Goal: Task Accomplishment & Management: Manage account settings

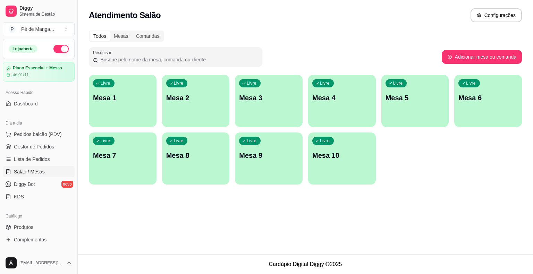
click at [40, 153] on ul "Pedidos balcão (PDV) Gestor de Pedidos Lista de Pedidos Salão / Mesas Diggy Bot…" at bounding box center [39, 166] width 72 height 74
click at [39, 149] on span "Gestor de Pedidos" at bounding box center [34, 146] width 40 height 7
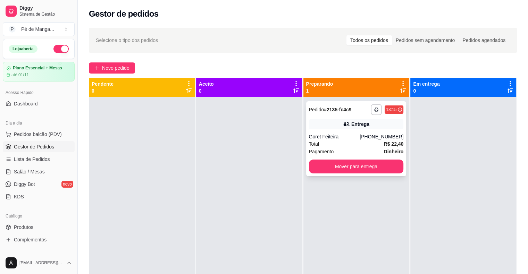
click at [329, 148] on div "Total R$ 22,40" at bounding box center [356, 144] width 95 height 8
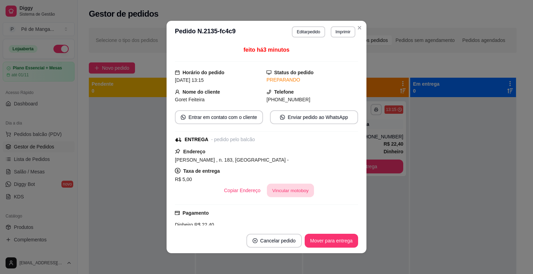
click at [286, 188] on button "Vincular motoboy" at bounding box center [290, 191] width 47 height 14
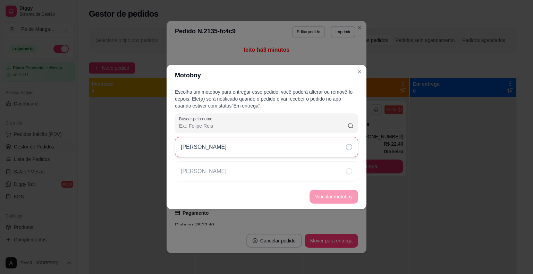
click at [274, 154] on div "[PERSON_NAME]" at bounding box center [266, 147] width 183 height 20
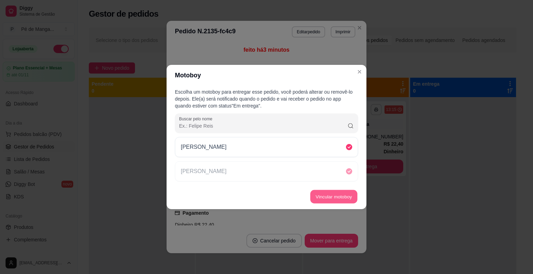
click at [322, 197] on button "Vincular motoboy" at bounding box center [333, 197] width 47 height 14
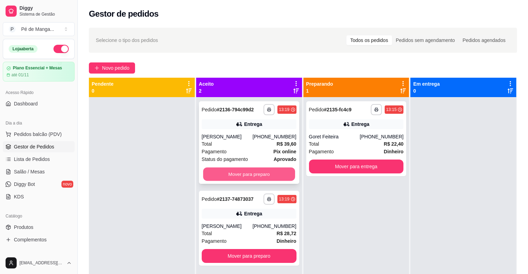
click at [259, 176] on button "Mover para preparo" at bounding box center [249, 175] width 92 height 14
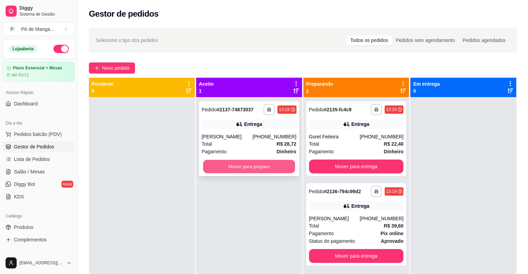
click at [260, 173] on button "Mover para preparo" at bounding box center [249, 167] width 92 height 14
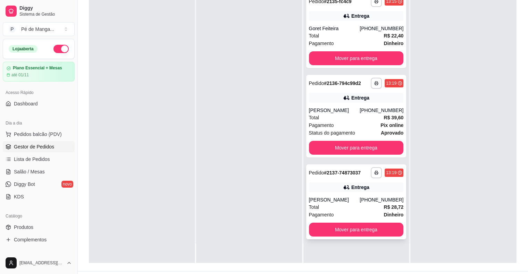
scroll to position [104, 0]
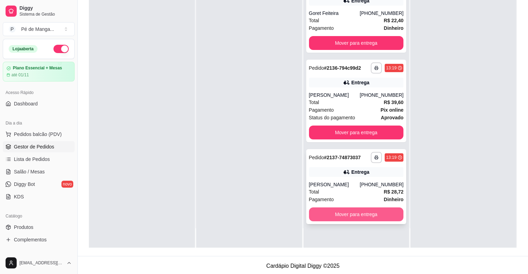
click at [358, 215] on button "Mover para entrega" at bounding box center [356, 215] width 95 height 14
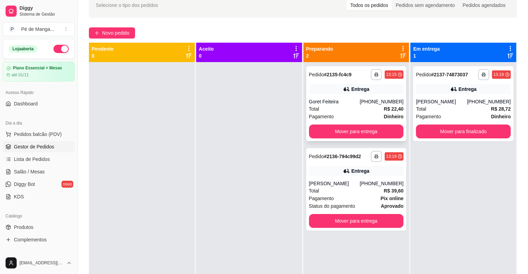
scroll to position [35, 0]
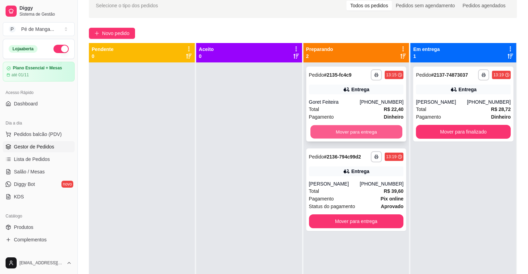
click at [374, 133] on button "Mover para entrega" at bounding box center [356, 132] width 92 height 14
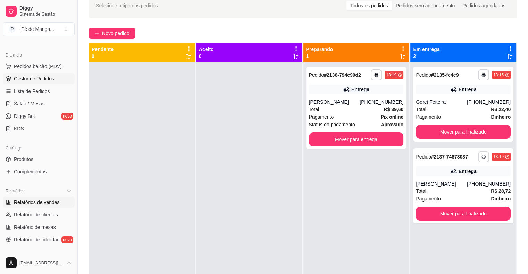
scroll to position [69, 0]
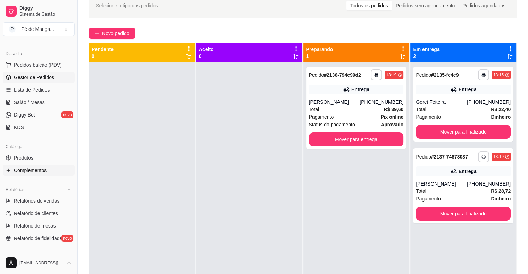
click at [42, 171] on span "Complementos" at bounding box center [30, 170] width 33 height 7
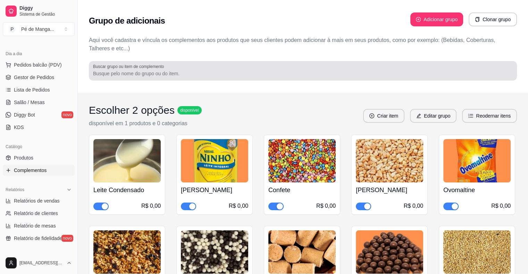
click at [239, 72] on div at bounding box center [303, 71] width 420 height 14
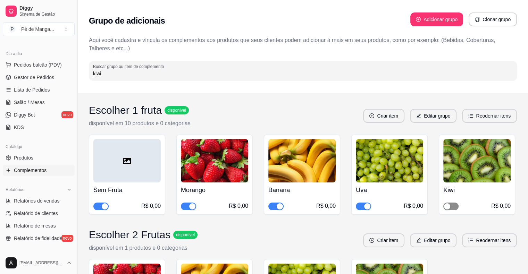
type input "kiwi"
click at [453, 205] on span "button" at bounding box center [450, 207] width 15 height 8
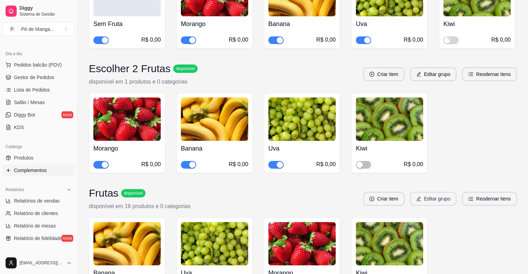
scroll to position [174, 0]
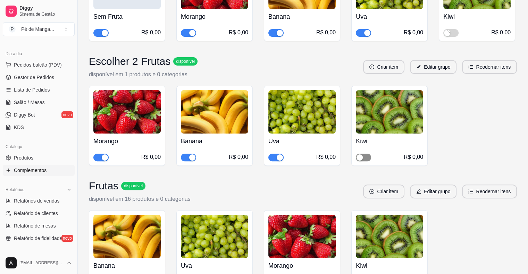
click at [369, 157] on span "button" at bounding box center [363, 158] width 15 height 8
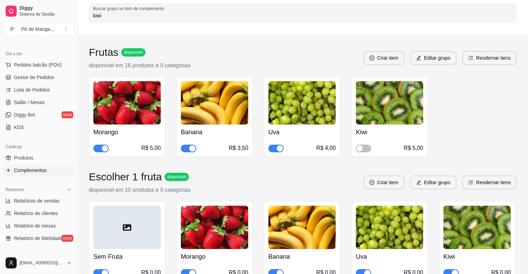
scroll to position [58, 0]
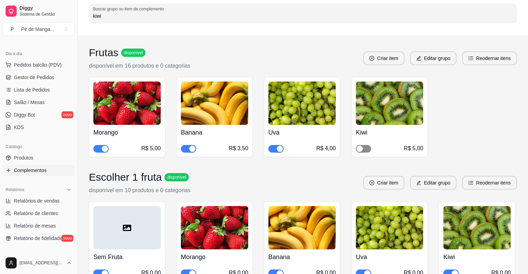
click at [371, 149] on span "button" at bounding box center [363, 149] width 15 height 8
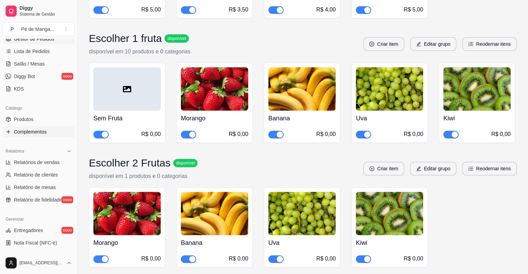
scroll to position [0, 0]
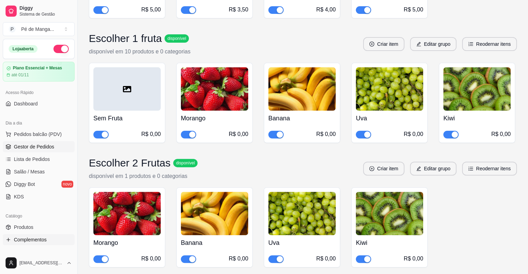
click at [48, 148] on span "Gestor de Pedidos" at bounding box center [34, 146] width 40 height 7
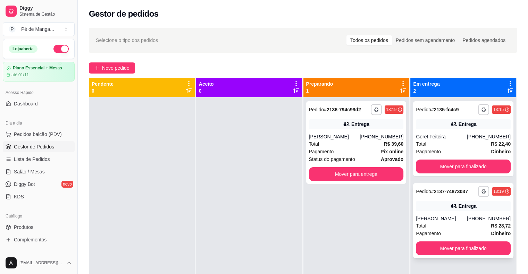
click at [452, 227] on div "Total R$ 28,72" at bounding box center [463, 226] width 95 height 8
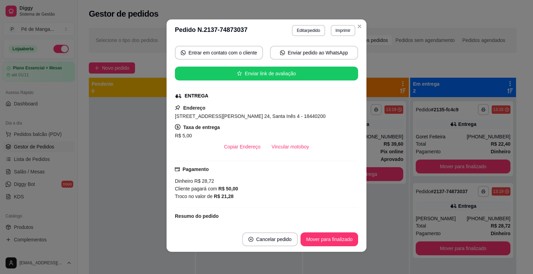
scroll to position [61, 0]
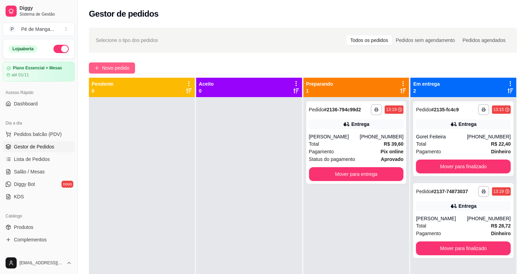
click at [114, 64] on span "Novo pedido" at bounding box center [115, 68] width 27 height 8
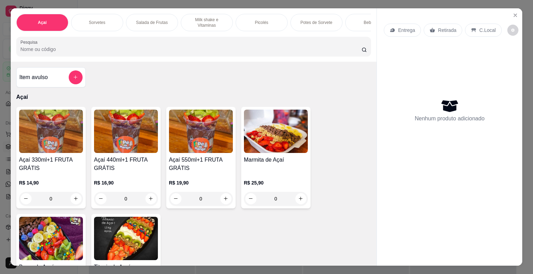
scroll to position [35, 0]
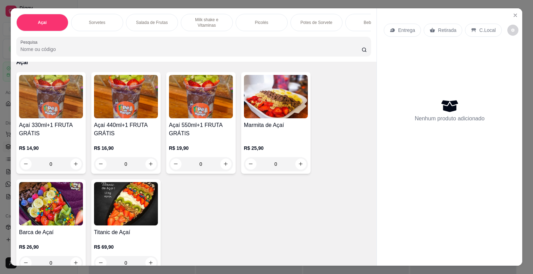
click at [207, 61] on div "Açaí Sorvetes Salada de Frutas Milk shake e Vitaminas Picolés Potes de Sorvete …" at bounding box center [194, 34] width 366 height 53
click at [315, 20] on p "Potes de Sorvete" at bounding box center [317, 23] width 32 height 6
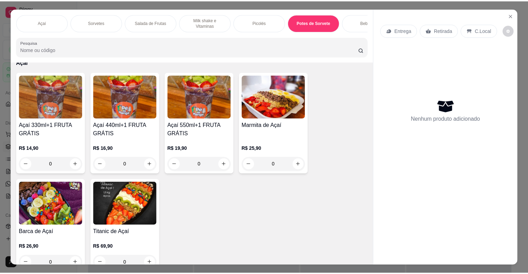
scroll to position [17, 0]
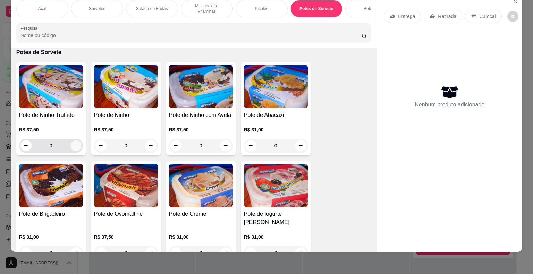
click at [76, 147] on button "increase-product-quantity" at bounding box center [75, 145] width 11 height 11
type input "1"
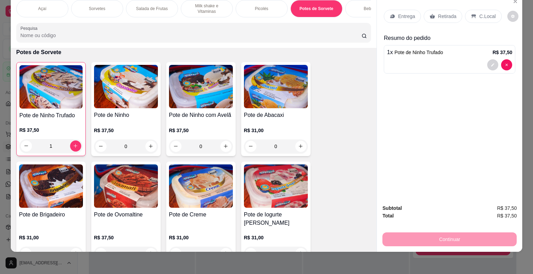
click at [401, 13] on p "Entrega" at bounding box center [406, 16] width 17 height 7
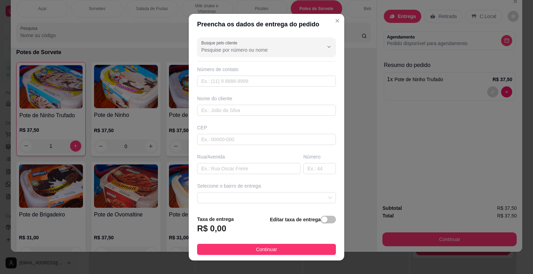
click at [266, 47] on input "Busque pelo cliente" at bounding box center [256, 50] width 111 height 7
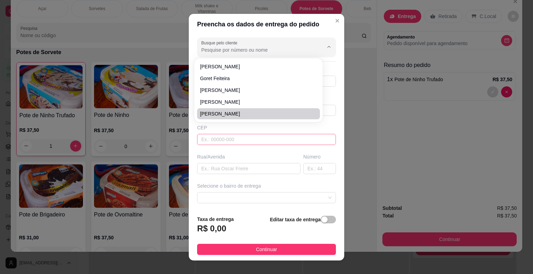
click at [250, 134] on input "text" at bounding box center [266, 139] width 139 height 11
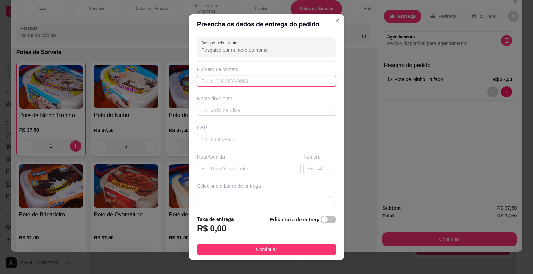
click at [248, 81] on input "text" at bounding box center [266, 81] width 139 height 11
type input "1"
type input "[PHONE_NUMBER]"
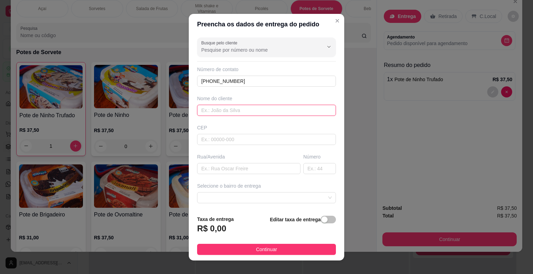
click at [249, 113] on input "text" at bounding box center [266, 110] width 139 height 11
type input "Tailane [PERSON_NAME]"
click at [263, 141] on input "text" at bounding box center [266, 139] width 139 height 11
click at [278, 168] on input "text" at bounding box center [248, 168] width 103 height 11
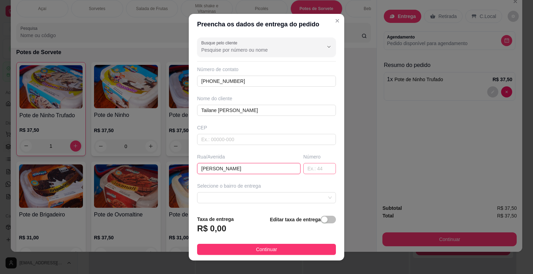
type input "[PERSON_NAME]"
click at [313, 166] on input "text" at bounding box center [320, 168] width 33 height 11
drag, startPoint x: 301, startPoint y: 197, endPoint x: 299, endPoint y: 200, distance: 3.9
click at [301, 197] on span at bounding box center [266, 198] width 131 height 10
type input "48"
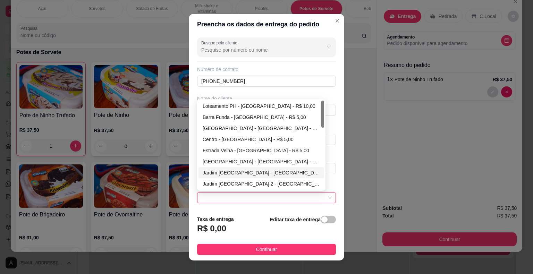
click at [263, 170] on div "Jardim [GEOGRAPHIC_DATA] - [GEOGRAPHIC_DATA] - R$ 5,00" at bounding box center [261, 173] width 117 height 8
type input "Itaberá"
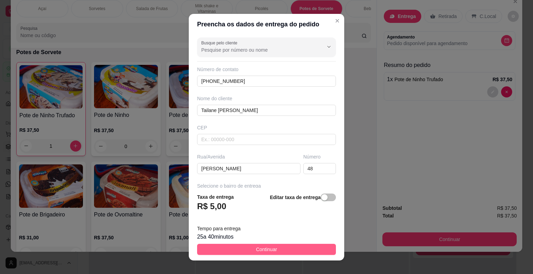
click at [264, 250] on span "Continuar" at bounding box center [266, 250] width 21 height 8
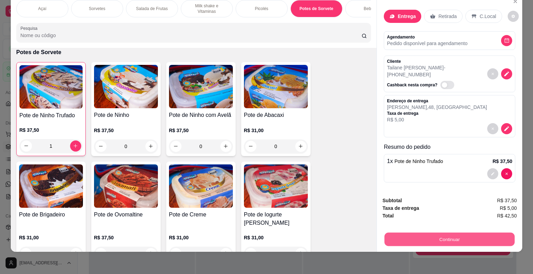
click at [404, 234] on button "Continuar" at bounding box center [450, 240] width 130 height 14
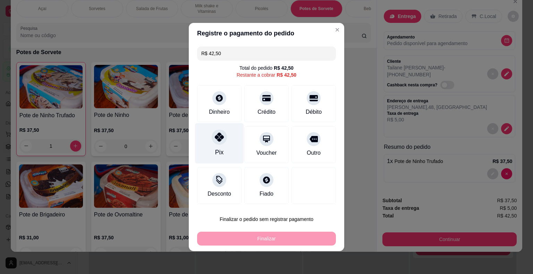
click at [223, 150] on div "Pix" at bounding box center [219, 143] width 49 height 41
type input "R$ 0,00"
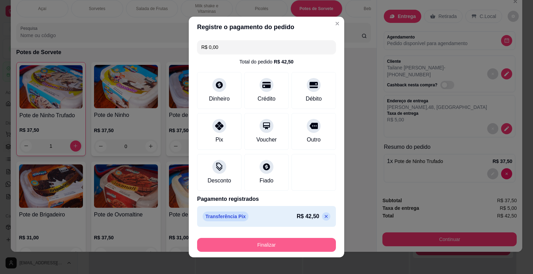
click at [263, 247] on button "Finalizar" at bounding box center [266, 245] width 139 height 14
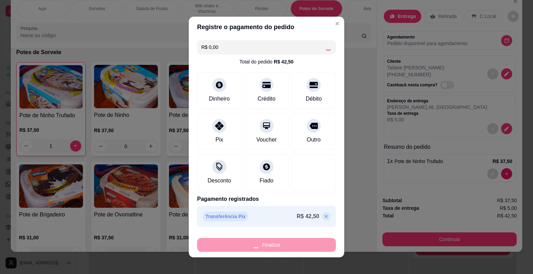
type input "0"
type input "-R$ 42,50"
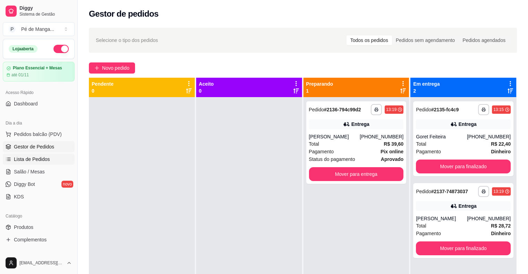
click at [58, 158] on link "Lista de Pedidos" at bounding box center [39, 159] width 72 height 11
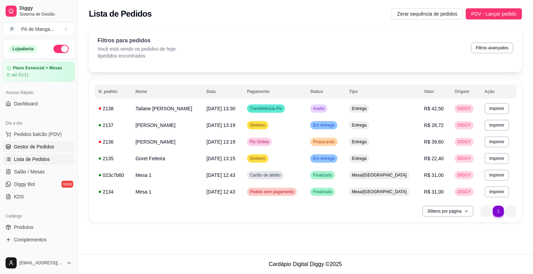
click at [52, 149] on span "Gestor de Pedidos" at bounding box center [34, 146] width 40 height 7
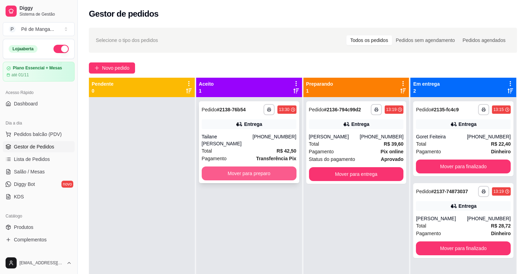
click at [249, 168] on button "Mover para preparo" at bounding box center [249, 174] width 95 height 14
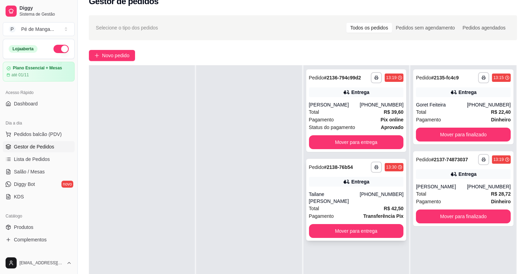
scroll to position [35, 0]
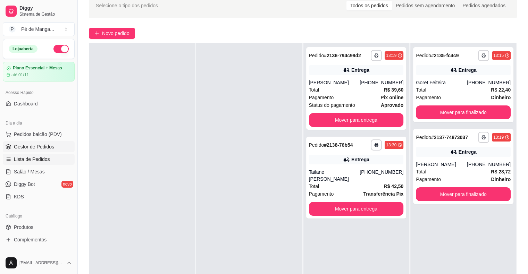
click at [30, 160] on span "Lista de Pedidos" at bounding box center [32, 159] width 36 height 7
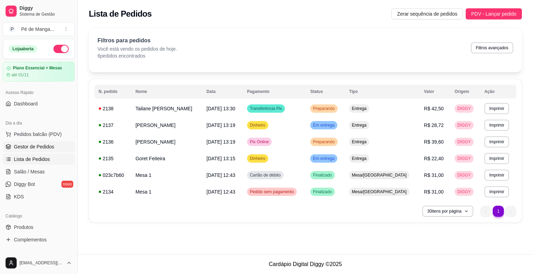
click at [43, 147] on span "Gestor de Pedidos" at bounding box center [34, 146] width 40 height 7
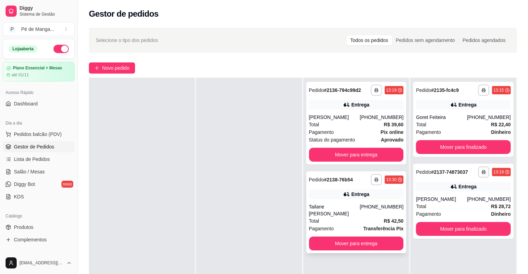
scroll to position [35, 0]
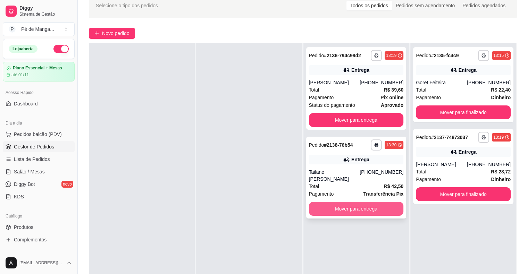
click at [338, 203] on button "Mover para entrega" at bounding box center [356, 209] width 95 height 14
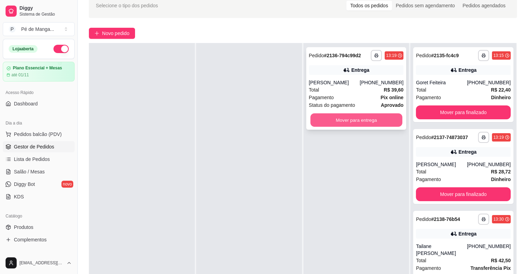
click at [351, 119] on button "Mover para entrega" at bounding box center [356, 121] width 92 height 14
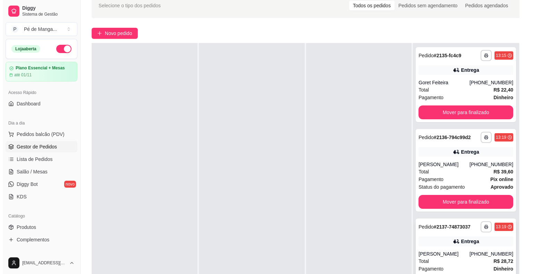
scroll to position [68, 0]
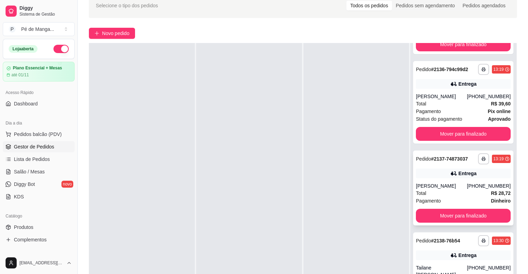
click at [431, 190] on div "Total R$ 28,72" at bounding box center [463, 194] width 95 height 8
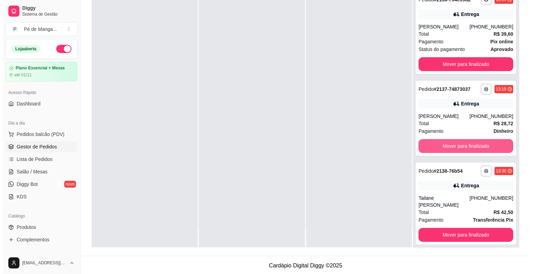
scroll to position [106, 0]
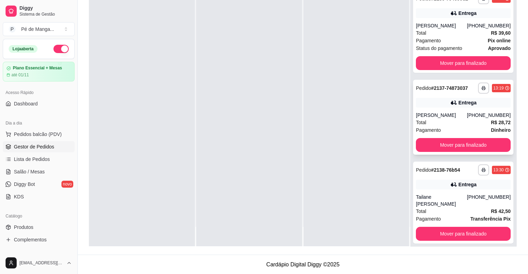
click at [448, 110] on div "**********" at bounding box center [463, 117] width 100 height 75
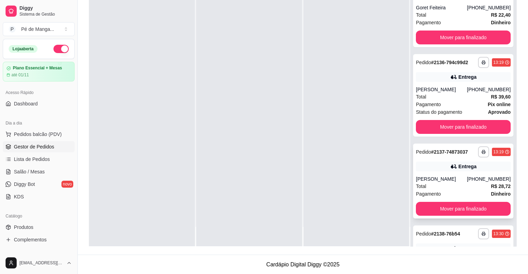
scroll to position [0, 0]
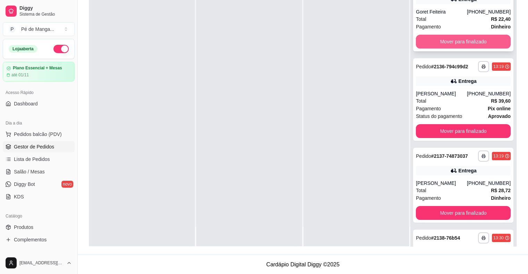
click at [455, 43] on button "Mover para finalizado" at bounding box center [463, 42] width 95 height 14
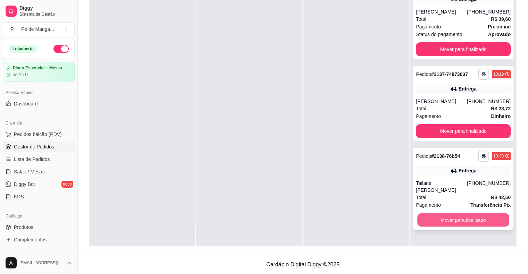
click at [479, 216] on button "Mover para finalizado" at bounding box center [463, 221] width 92 height 14
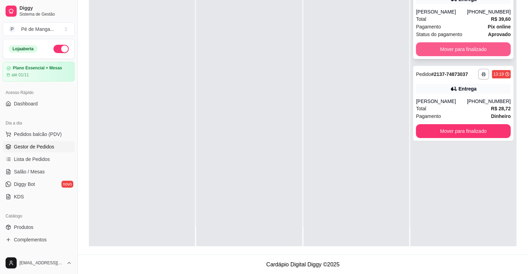
click at [438, 49] on button "Mover para finalizado" at bounding box center [463, 49] width 95 height 14
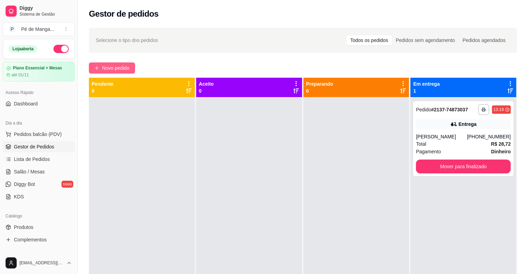
click at [124, 69] on span "Novo pedido" at bounding box center [115, 68] width 27 height 8
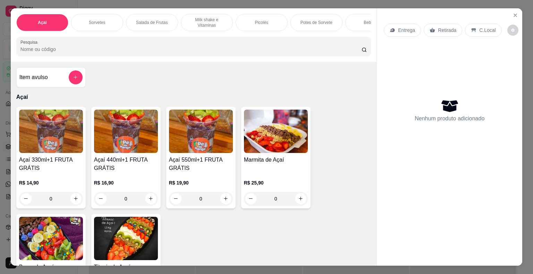
click at [210, 146] on img at bounding box center [201, 131] width 64 height 43
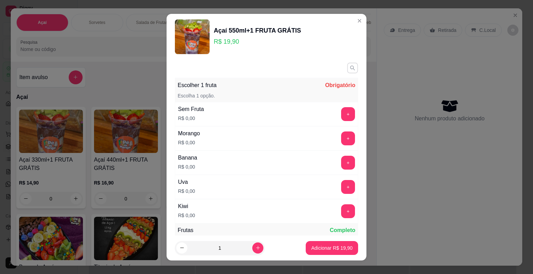
click at [350, 66] on icon "button" at bounding box center [353, 68] width 6 height 6
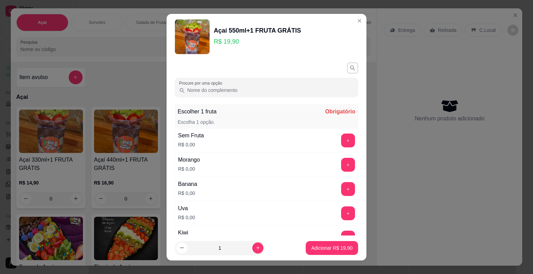
click at [313, 87] on input "Procure por uma opção" at bounding box center [269, 90] width 169 height 7
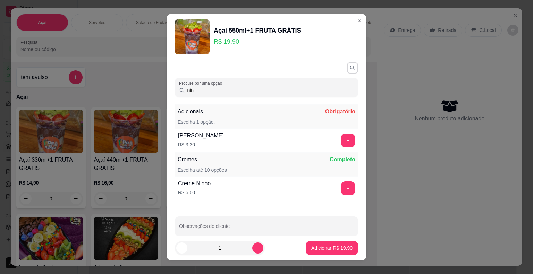
type input "nin"
click at [342, 185] on button "+" at bounding box center [349, 189] width 14 height 14
drag, startPoint x: 209, startPoint y: 94, endPoint x: 145, endPoint y: 90, distance: 63.7
click at [146, 90] on div "Açaí 550ml+1 FRUTA GRÁTIS R$ 19,90 Procure por uma opção nin Adicionais Obrigat…" at bounding box center [266, 137] width 533 height 274
drag, startPoint x: 197, startPoint y: 93, endPoint x: 169, endPoint y: 89, distance: 28.7
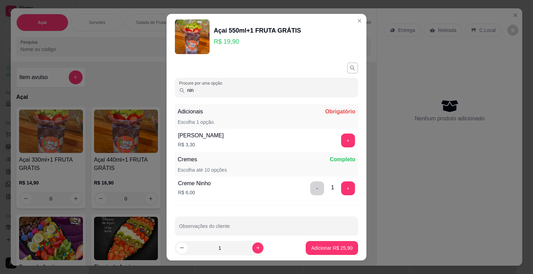
click at [170, 90] on div "Procure por uma opção nin Adicionais Obrigatório Escolha 1 opção. Leite Ninho R…" at bounding box center [267, 148] width 200 height 176
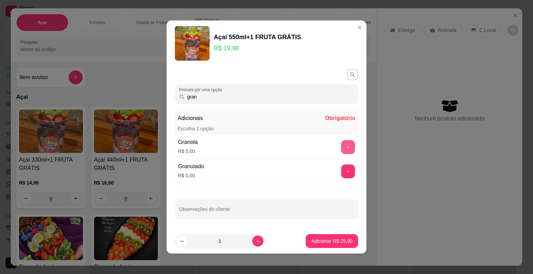
type input "gran"
click at [344, 150] on button "+" at bounding box center [348, 147] width 14 height 14
click at [207, 94] on input "gran" at bounding box center [269, 96] width 169 height 7
click at [207, 97] on input "gran" at bounding box center [269, 96] width 169 height 7
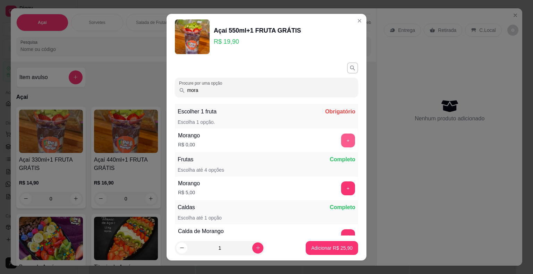
type input "mora"
click at [341, 141] on button "+" at bounding box center [348, 141] width 14 height 14
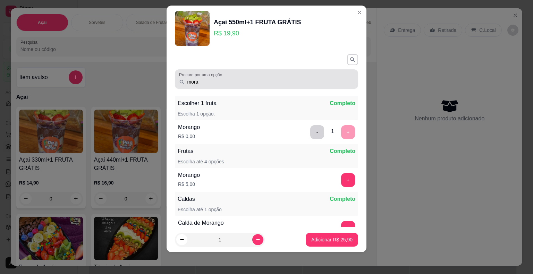
click at [200, 82] on input "mora" at bounding box center [269, 81] width 169 height 7
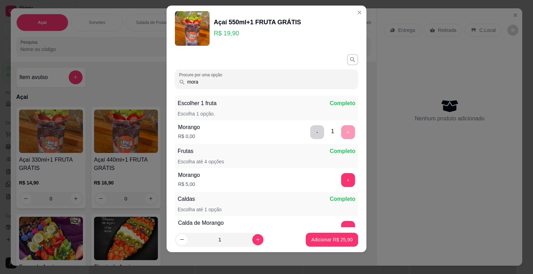
click at [200, 82] on input "mora" at bounding box center [269, 81] width 169 height 7
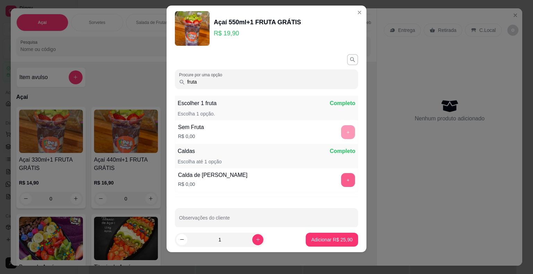
type input "fruta"
click at [341, 178] on button "+" at bounding box center [348, 180] width 14 height 14
click at [327, 240] on p "Adicionar R$ 25,90" at bounding box center [331, 239] width 41 height 7
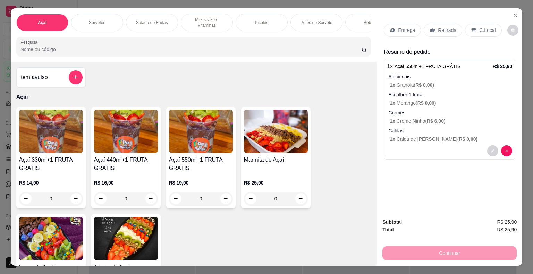
click at [395, 33] on div "Entrega" at bounding box center [402, 30] width 37 height 13
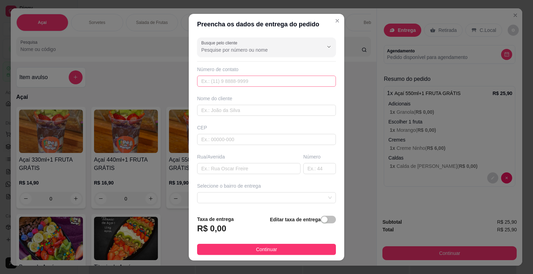
click at [250, 75] on div "Número de contato" at bounding box center [266, 76] width 139 height 21
click at [249, 50] on input "Busque pelo cliente" at bounding box center [256, 50] width 111 height 7
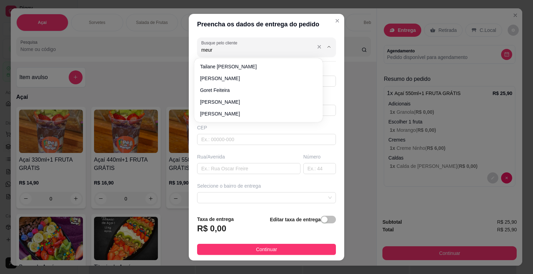
type input "meury"
drag, startPoint x: 242, startPoint y: 47, endPoint x: 177, endPoint y: 47, distance: 64.6
click at [177, 46] on div "Preencha os dados de entrega do pedido Busque pelo cliente meury Número de cont…" at bounding box center [266, 137] width 533 height 274
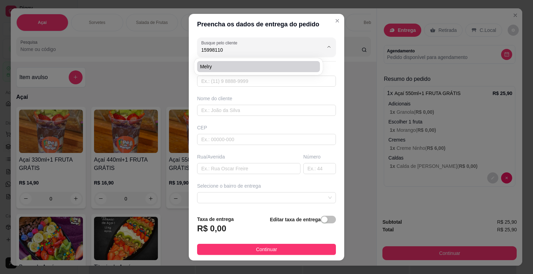
click at [228, 66] on span "Melry" at bounding box center [255, 66] width 110 height 7
type input "Melry"
type input "15998110301"
type input "Melry"
type input "18440000"
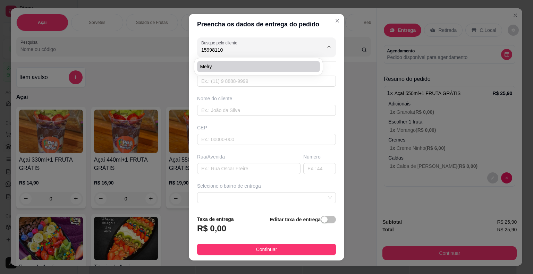
type input "Estrada Velha"
type input "578"
type input "Itaberá"
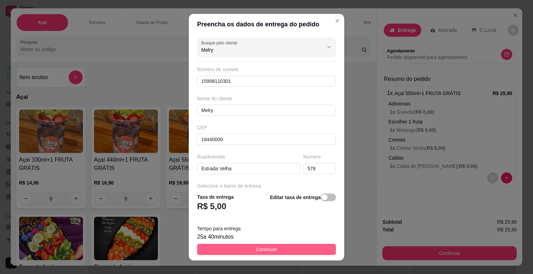
type input "Melry"
click at [289, 252] on button "Continuar" at bounding box center [266, 249] width 139 height 11
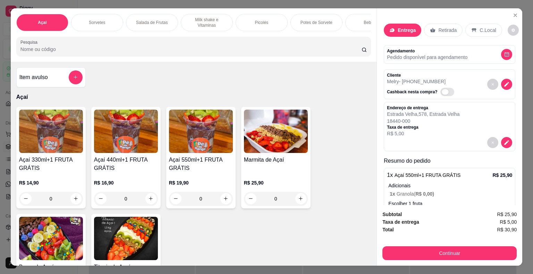
click at [443, 88] on span "Automatic updates" at bounding box center [448, 92] width 14 height 8
click at [443, 93] on input "Automatic updates" at bounding box center [442, 95] width 5 height 5
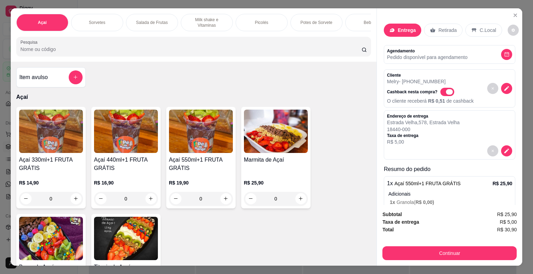
click at [441, 89] on span "Automatic updates" at bounding box center [448, 92] width 14 height 8
click at [440, 93] on input "Automatic updates" at bounding box center [442, 95] width 5 height 5
checkbox input "false"
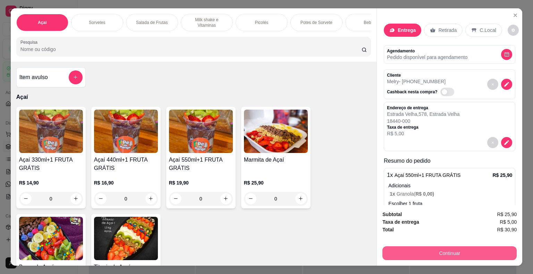
click at [433, 255] on button "Continuar" at bounding box center [450, 254] width 134 height 14
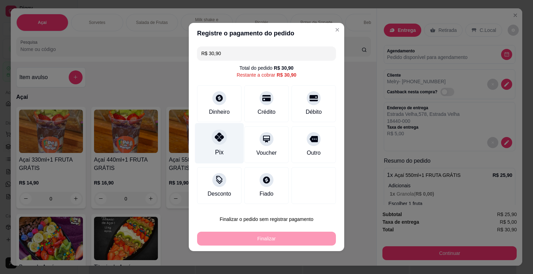
click at [224, 144] on div "Pix" at bounding box center [219, 143] width 49 height 41
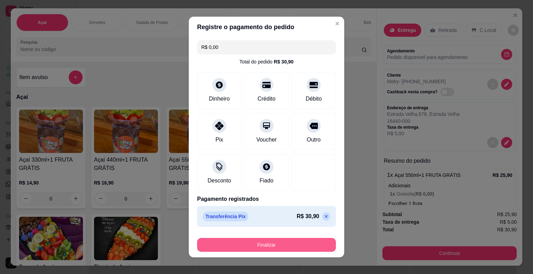
click at [258, 247] on button "Finalizar" at bounding box center [266, 245] width 139 height 14
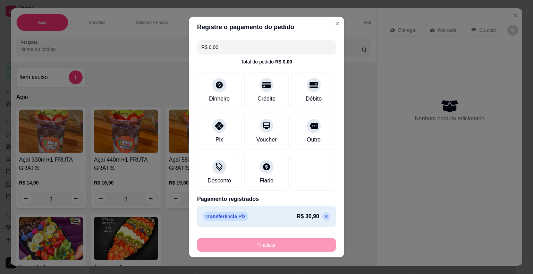
type input "-R$ 30,90"
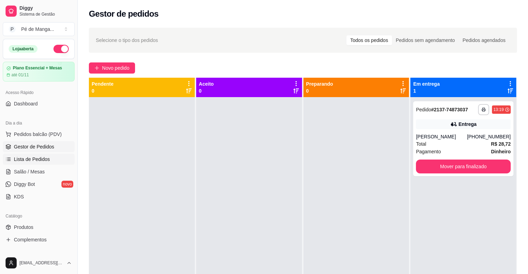
click at [50, 158] on link "Lista de Pedidos" at bounding box center [39, 159] width 72 height 11
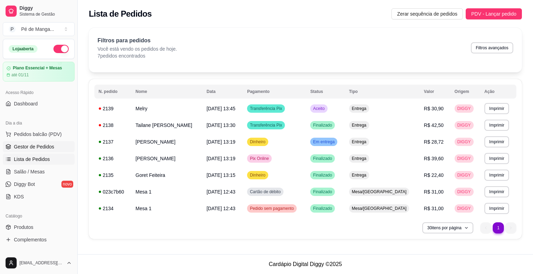
click at [51, 144] on span "Gestor de Pedidos" at bounding box center [34, 146] width 40 height 7
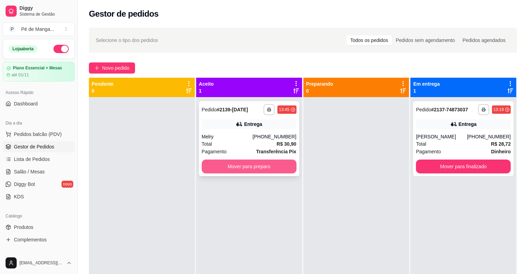
click at [268, 166] on button "Mover para preparo" at bounding box center [249, 167] width 95 height 14
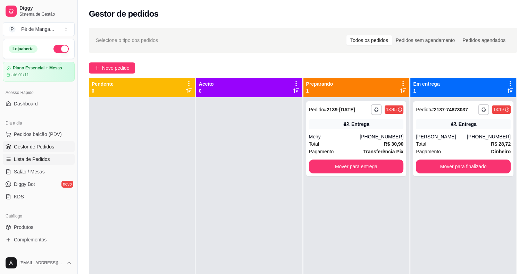
click at [54, 157] on link "Lista de Pedidos" at bounding box center [39, 159] width 72 height 11
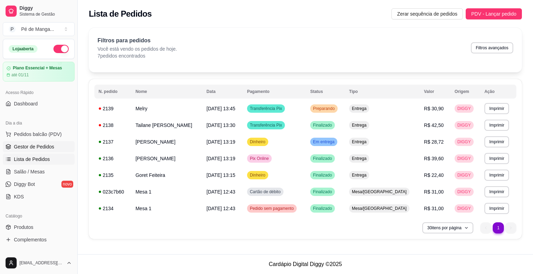
click at [53, 147] on link "Gestor de Pedidos" at bounding box center [39, 146] width 72 height 11
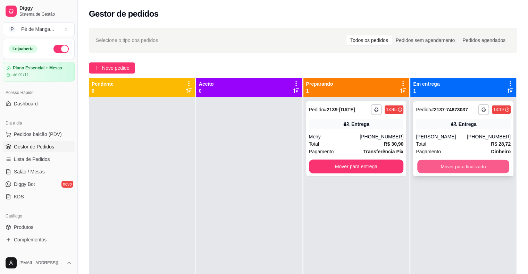
click at [459, 165] on button "Mover para finalizado" at bounding box center [463, 167] width 92 height 14
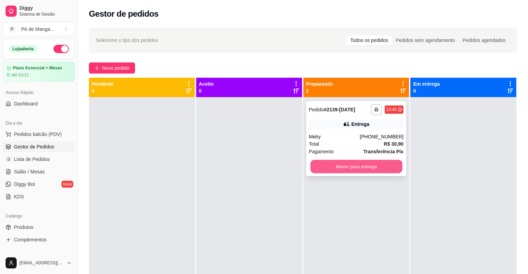
click at [365, 164] on button "Mover para entrega" at bounding box center [356, 167] width 92 height 14
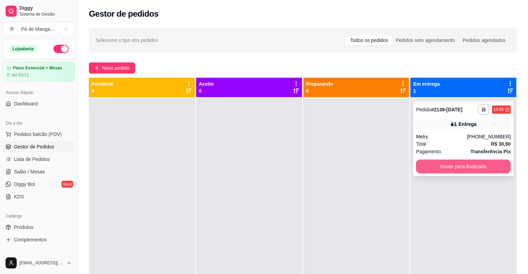
click at [451, 167] on button "Mover para finalizado" at bounding box center [463, 167] width 95 height 14
